Goal: Find specific page/section: Find specific page/section

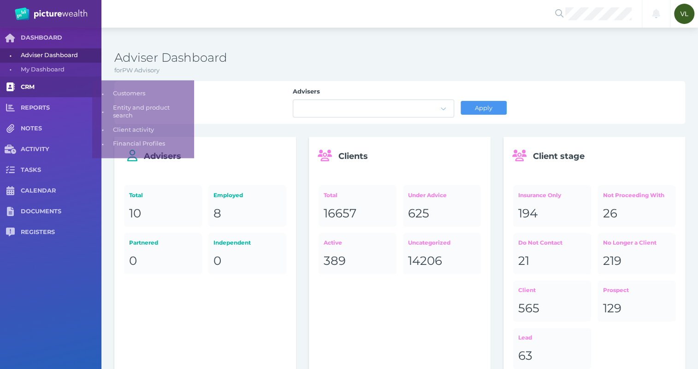
click at [41, 87] on span "CRM" at bounding box center [61, 87] width 81 height 8
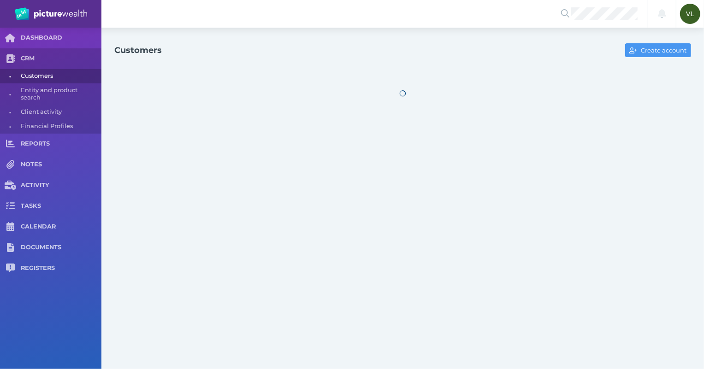
select select "25"
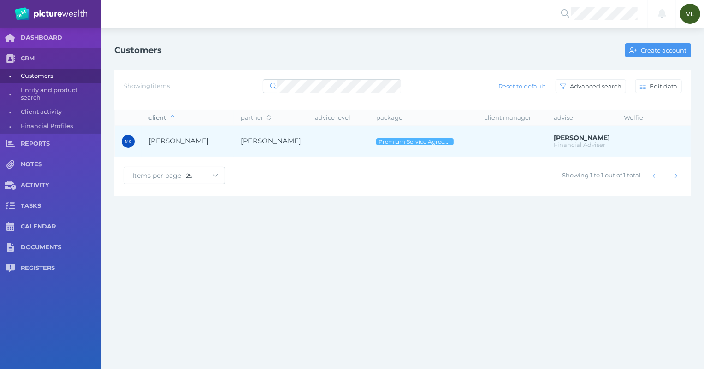
click at [278, 143] on span "[PERSON_NAME]" at bounding box center [271, 140] width 60 height 9
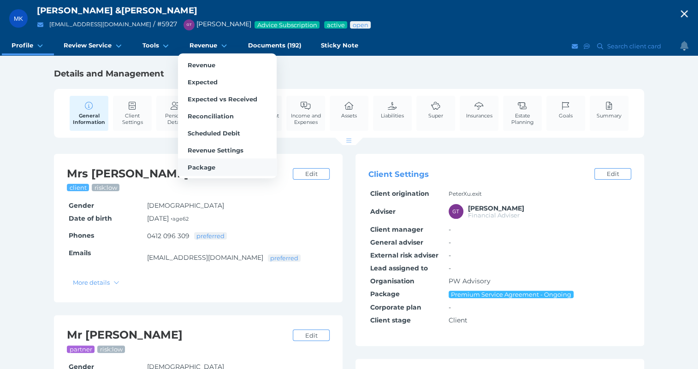
click at [200, 164] on span "Package" at bounding box center [202, 167] width 28 height 7
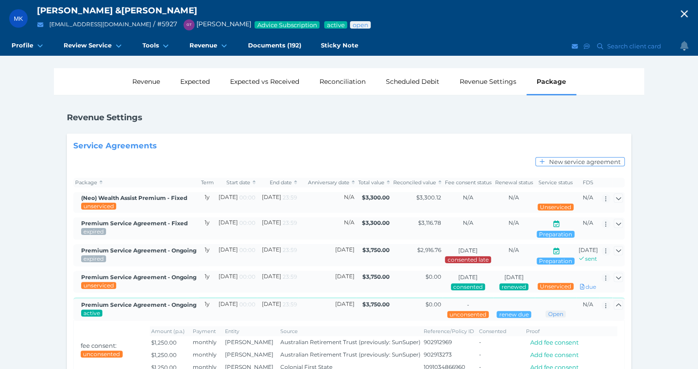
click at [61, 211] on div "Revenue Settings Service Agreements New service agreement Package Term Start da…" at bounding box center [349, 316] width 590 height 442
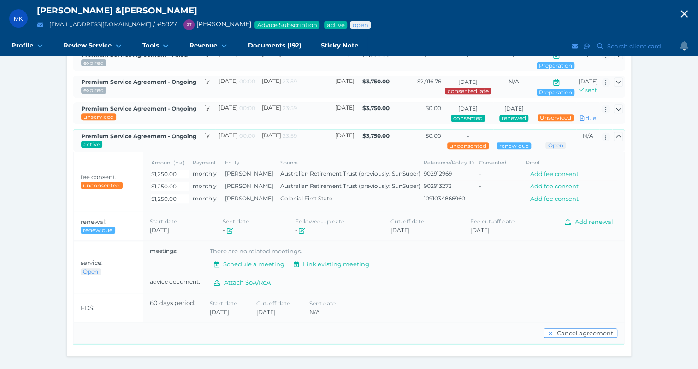
scroll to position [173, 0]
